Goal: Task Accomplishment & Management: Manage account settings

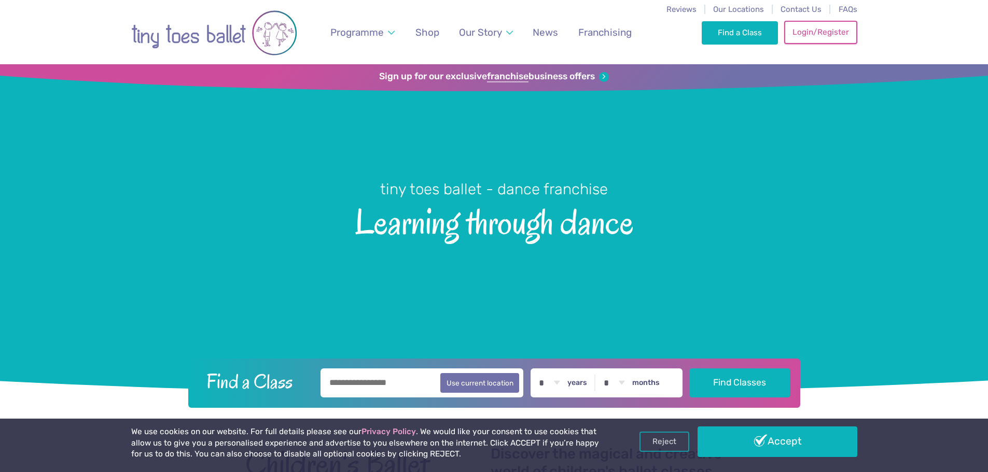
click at [831, 26] on link "Login/Register" at bounding box center [820, 32] width 73 height 23
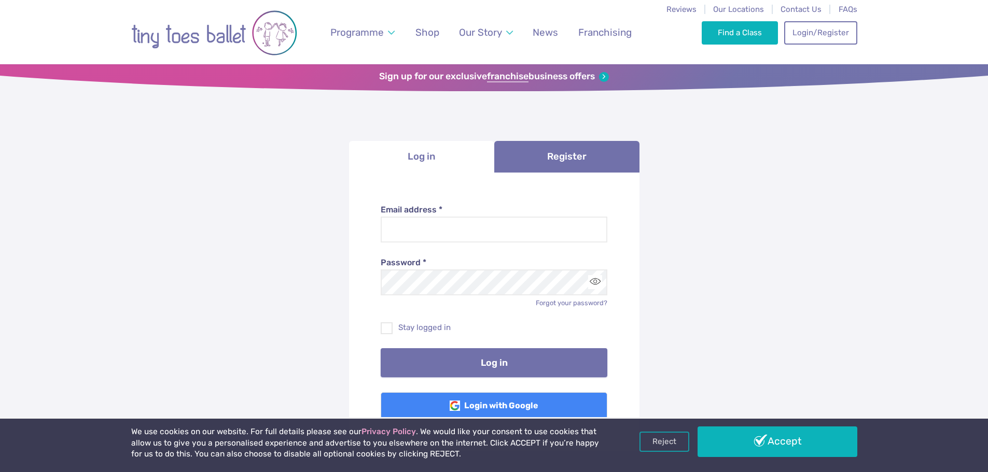
type input "**********"
click at [502, 354] on button "Log in" at bounding box center [494, 362] width 227 height 29
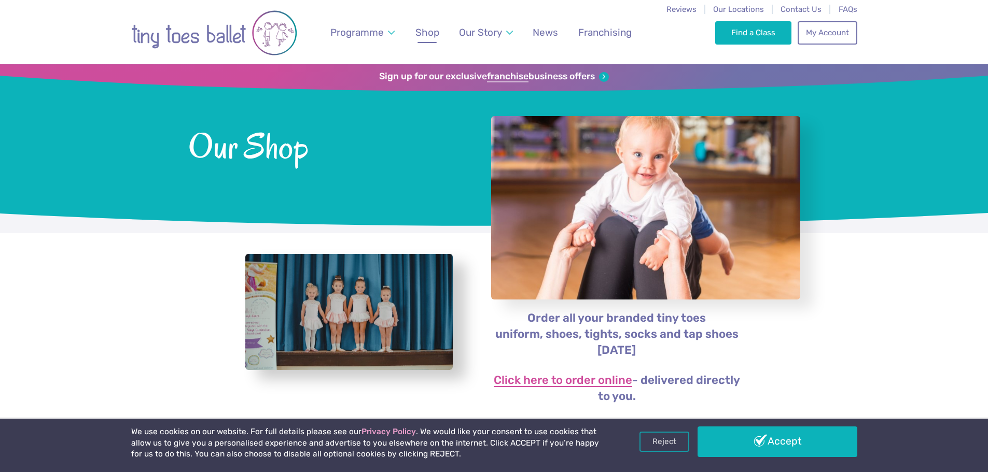
click at [601, 381] on link "Click here to order online" at bounding box center [563, 381] width 138 height 12
